Goal: Task Accomplishment & Management: Manage account settings

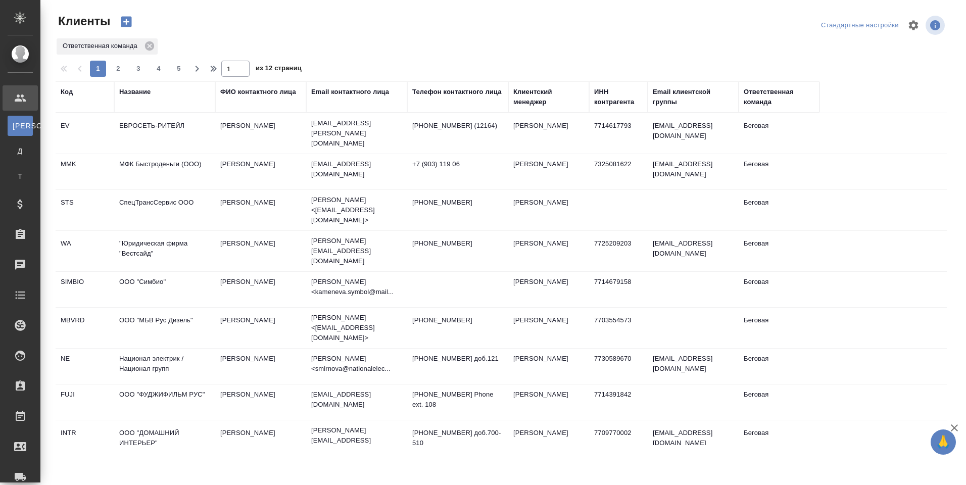
select select "RU"
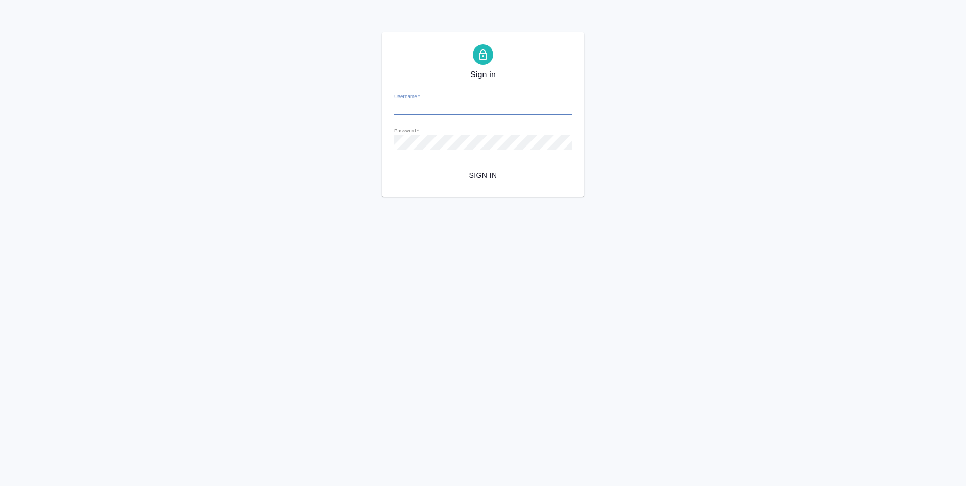
type input "y.levchenko@awatera.com"
click at [490, 172] on span "Sign in" at bounding box center [483, 175] width 162 height 13
click at [394, 166] on button "Sign in" at bounding box center [483, 175] width 178 height 19
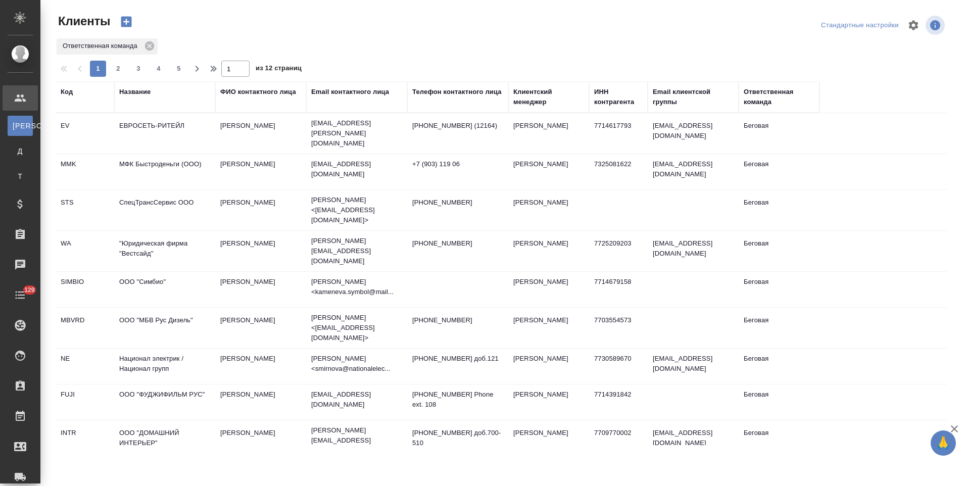
select select "RU"
